Goal: Task Accomplishment & Management: Manage account settings

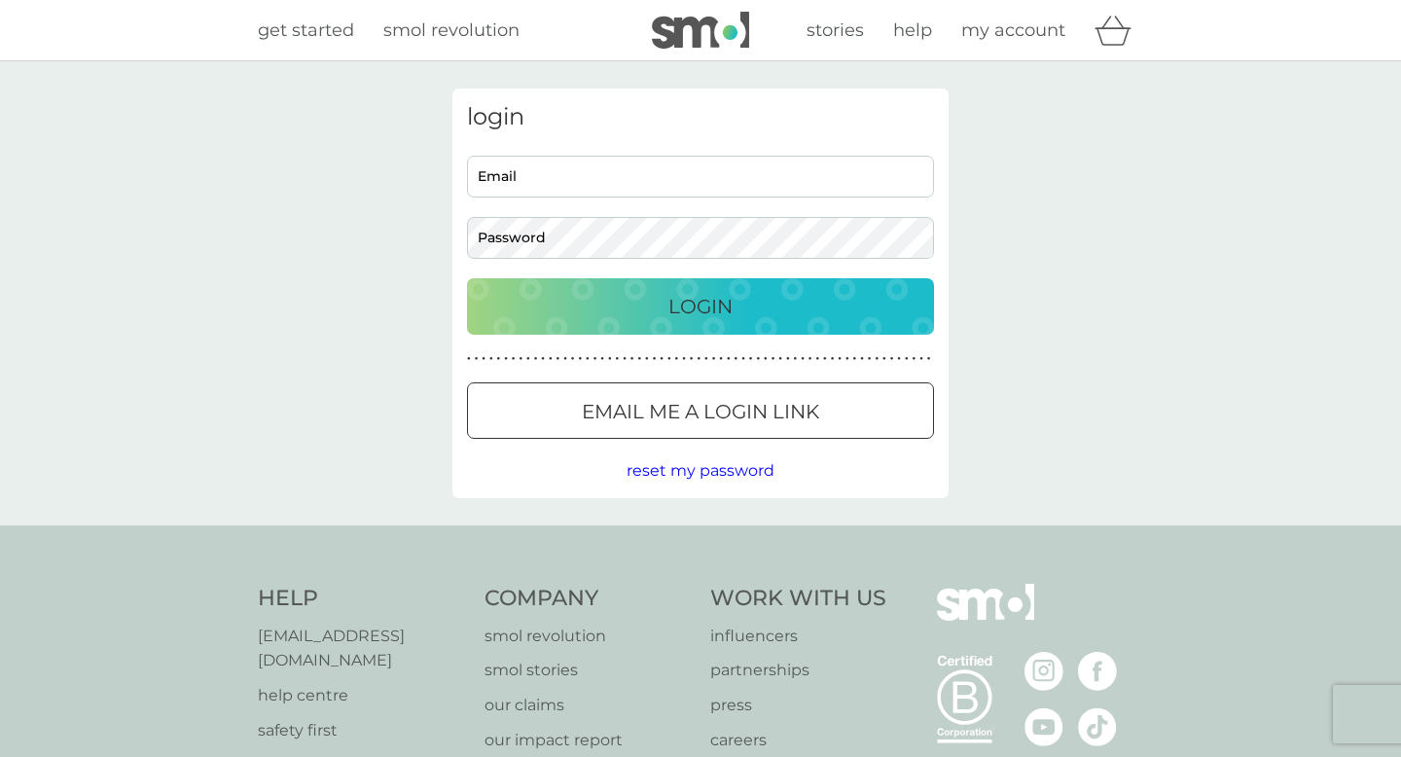
type input "[EMAIL_ADDRESS][DOMAIN_NAME]"
click at [723, 312] on p "Login" at bounding box center [700, 306] width 64 height 31
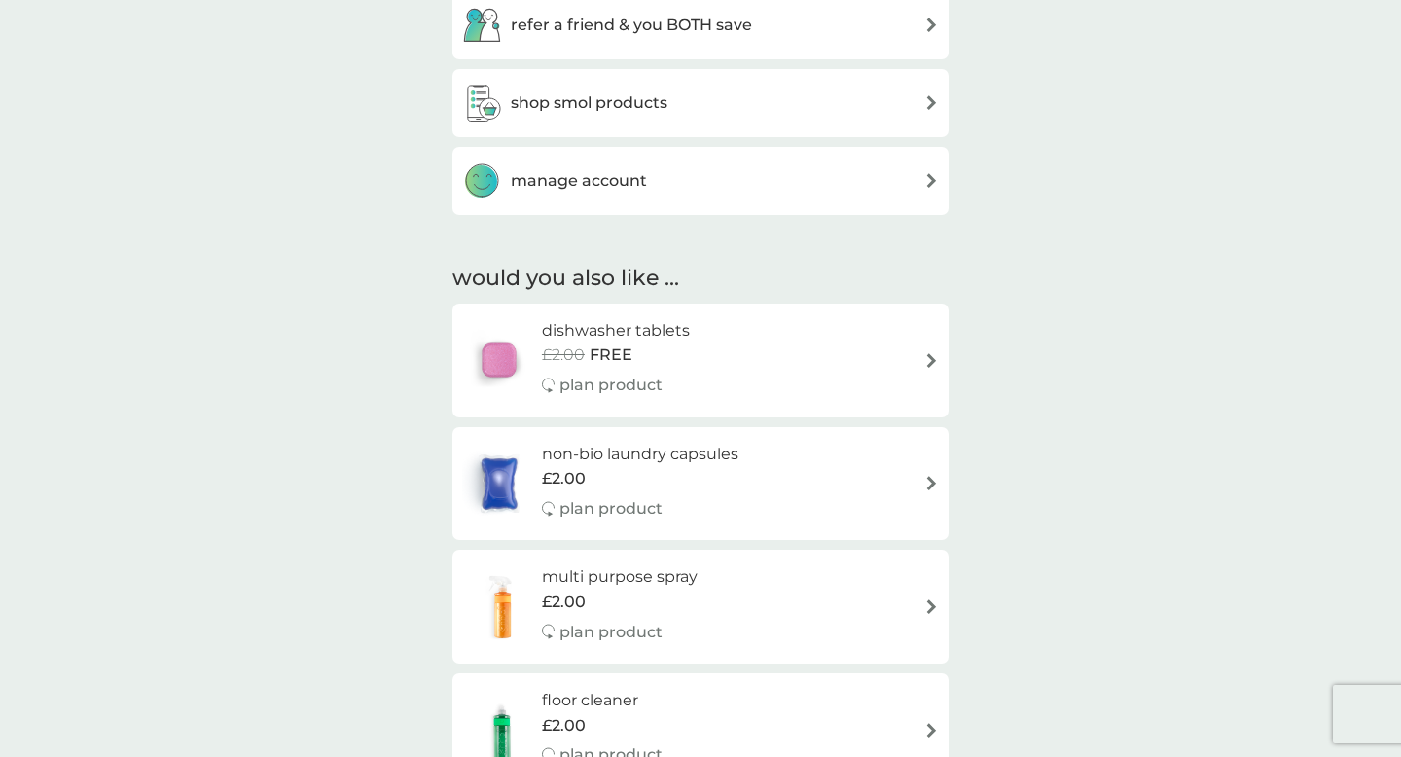
scroll to position [1059, 0]
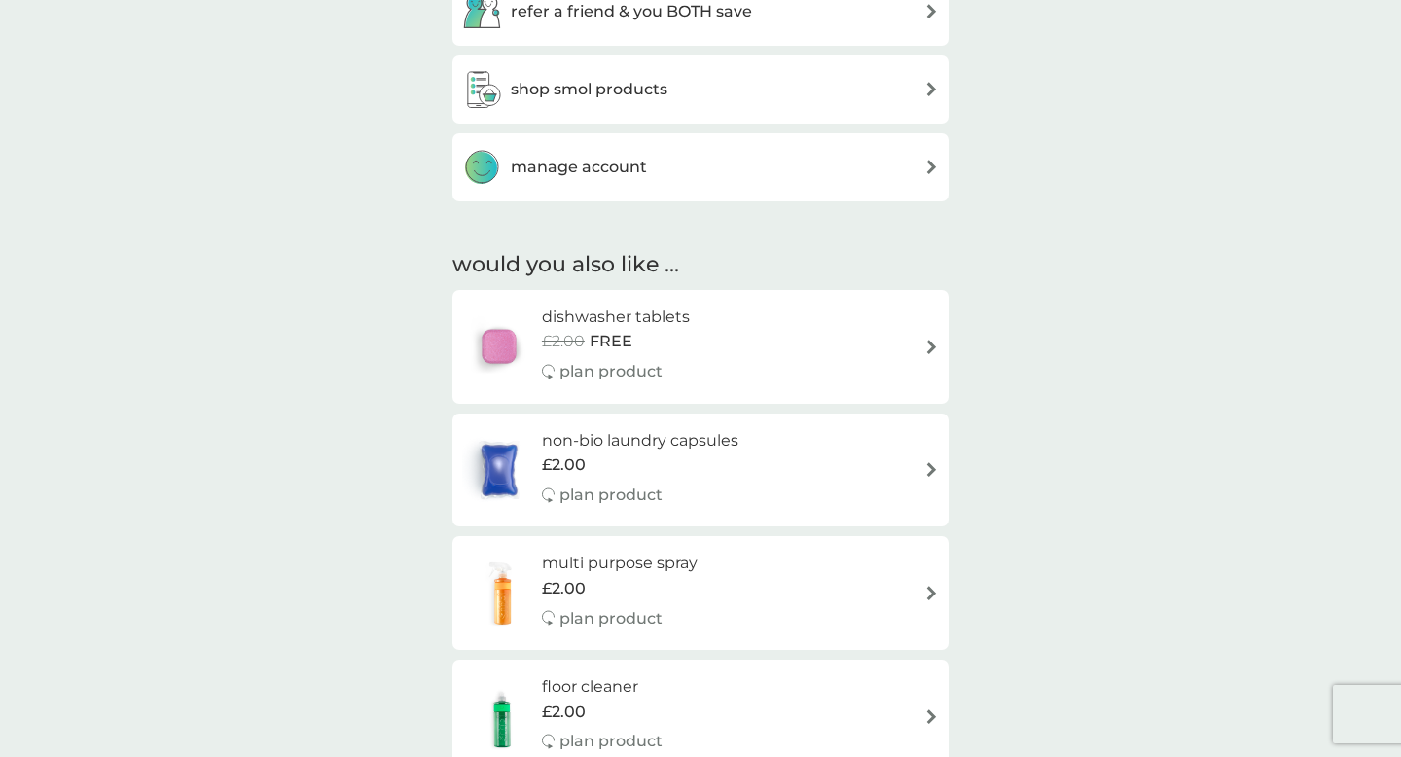
click at [636, 174] on h3 "manage account" at bounding box center [579, 167] width 136 height 25
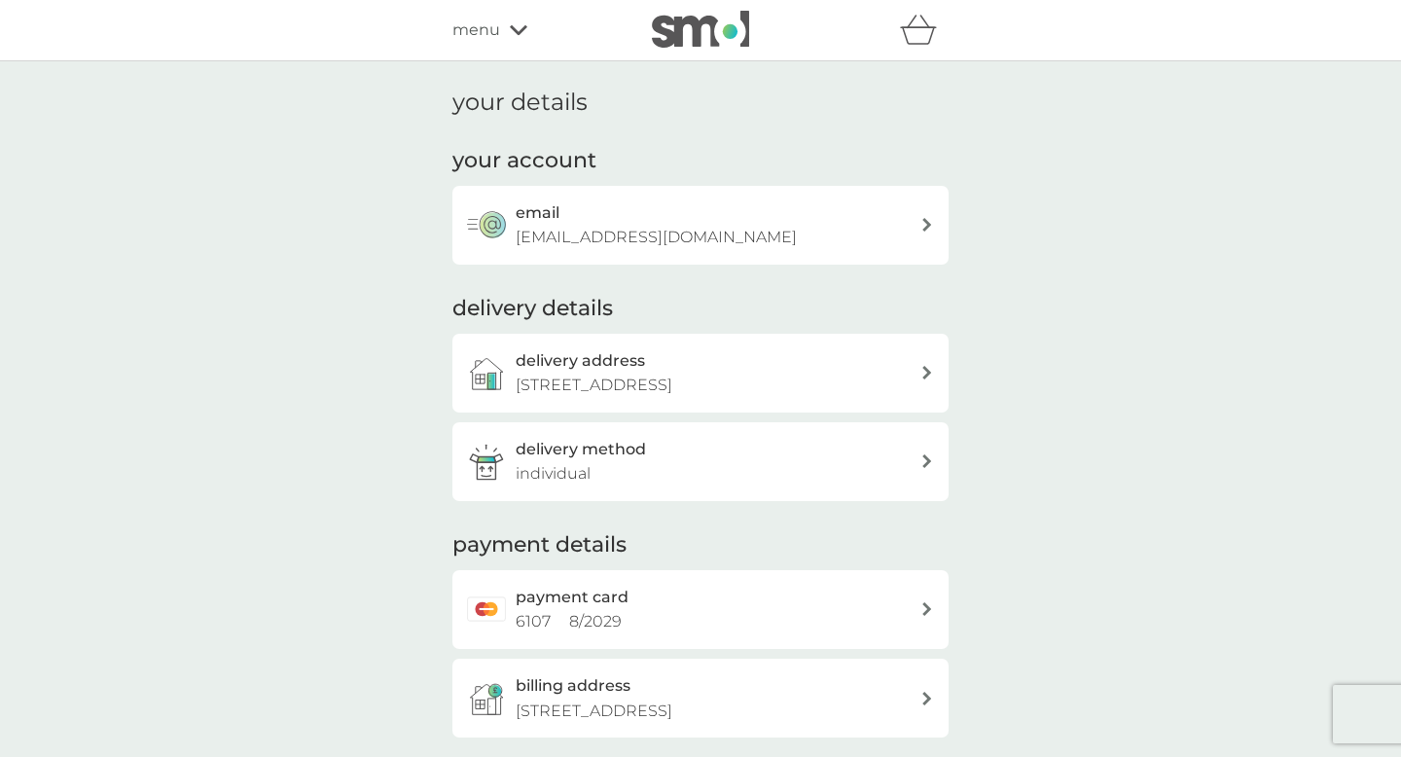
click at [922, 229] on icon at bounding box center [927, 225] width 10 height 14
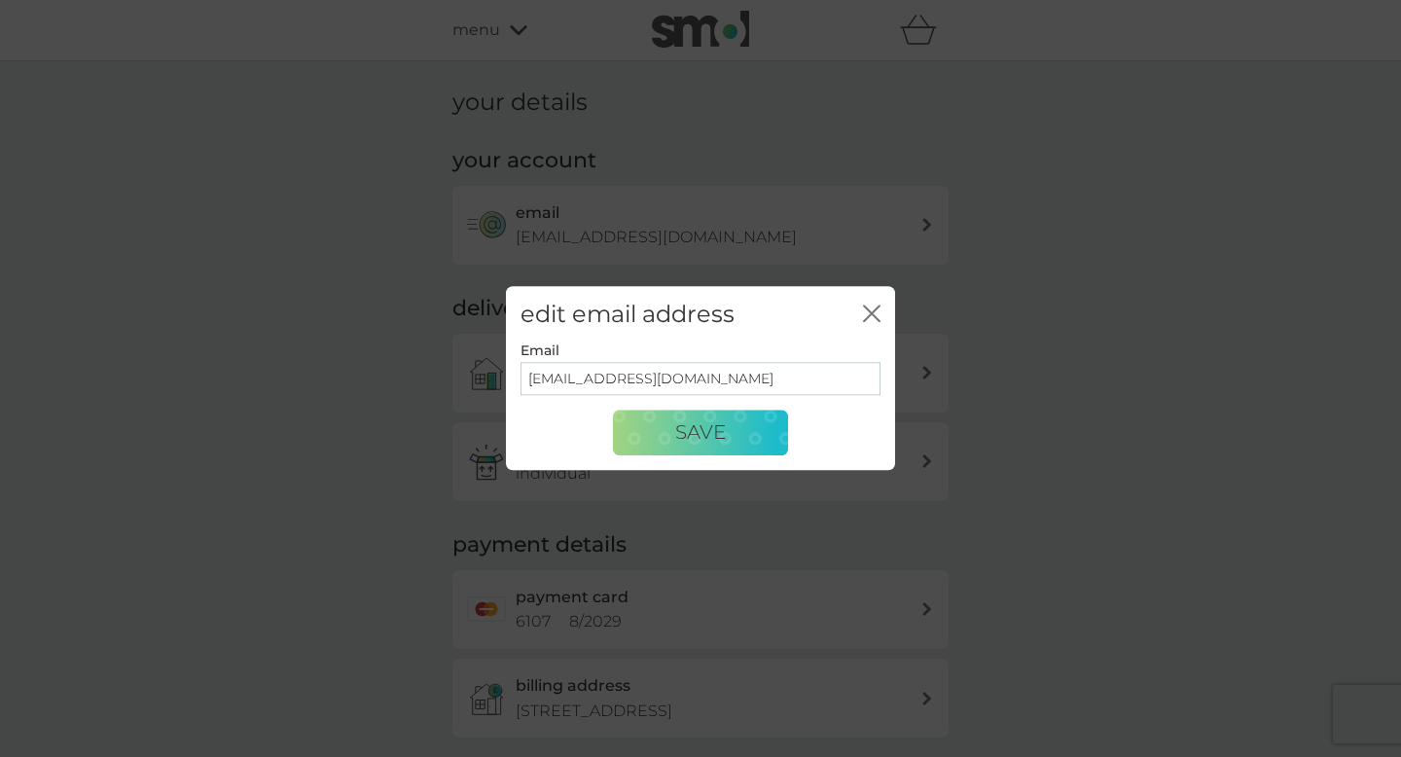
drag, startPoint x: 762, startPoint y: 385, endPoint x: 639, endPoint y: 382, distance: 122.6
click at [639, 382] on input "[EMAIL_ADDRESS][DOMAIN_NAME]" at bounding box center [700, 378] width 360 height 33
type input "andreauphus@gmail.com"
click at [711, 432] on span "Save" at bounding box center [700, 432] width 51 height 23
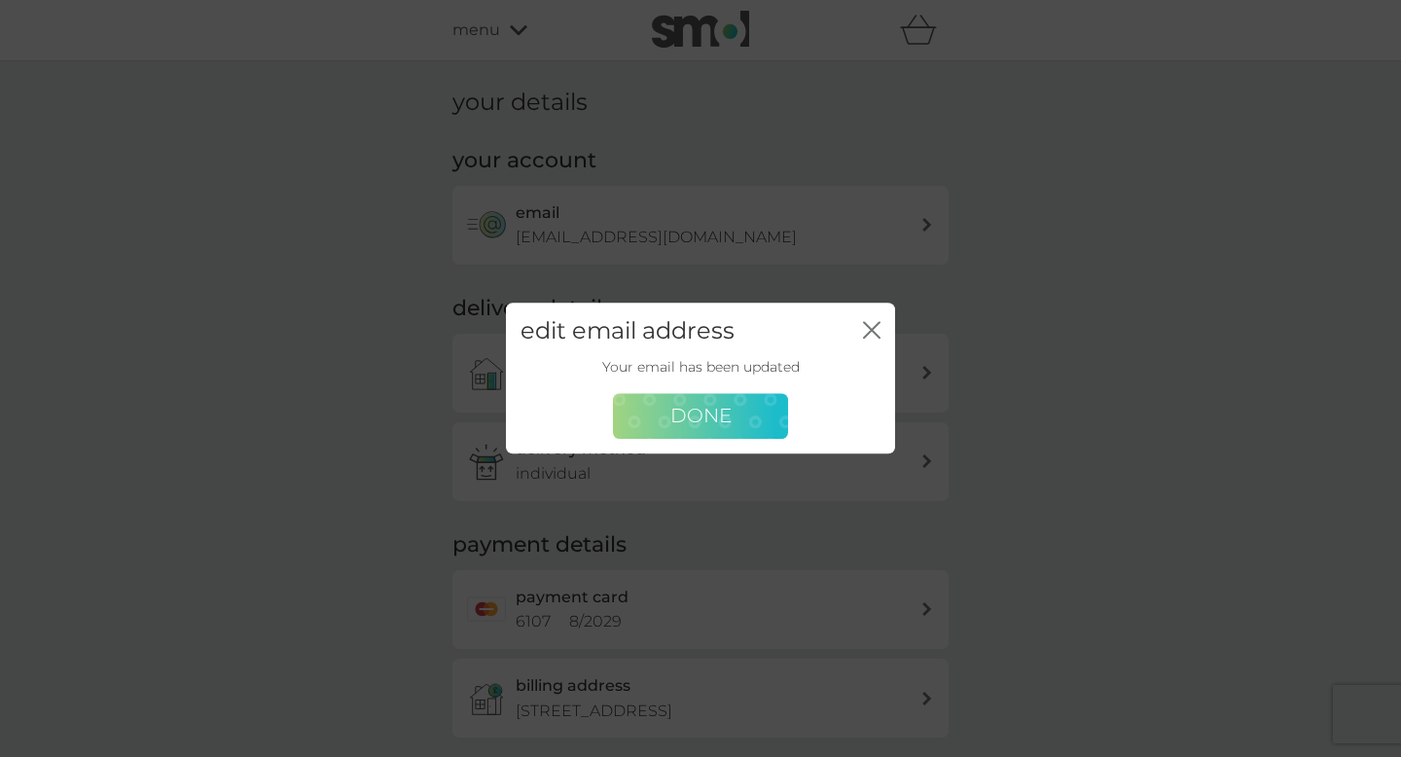
click at [729, 411] on span "Done" at bounding box center [700, 416] width 61 height 23
